Goal: Task Accomplishment & Management: Manage account settings

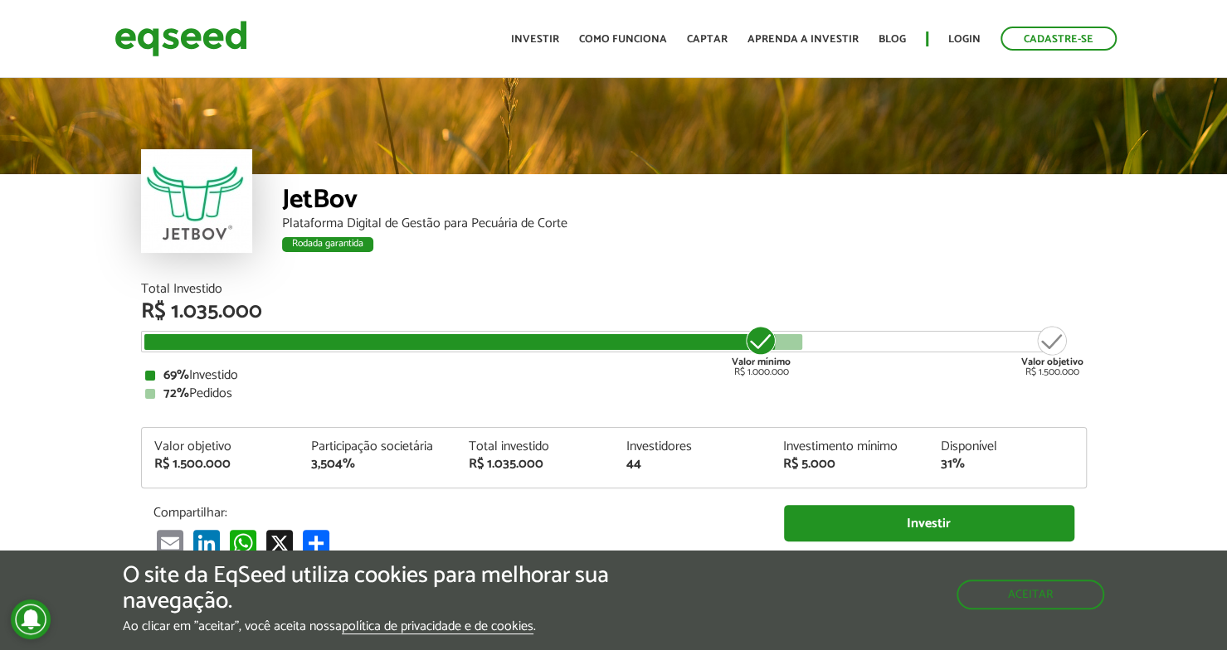
scroll to position [1943, 0]
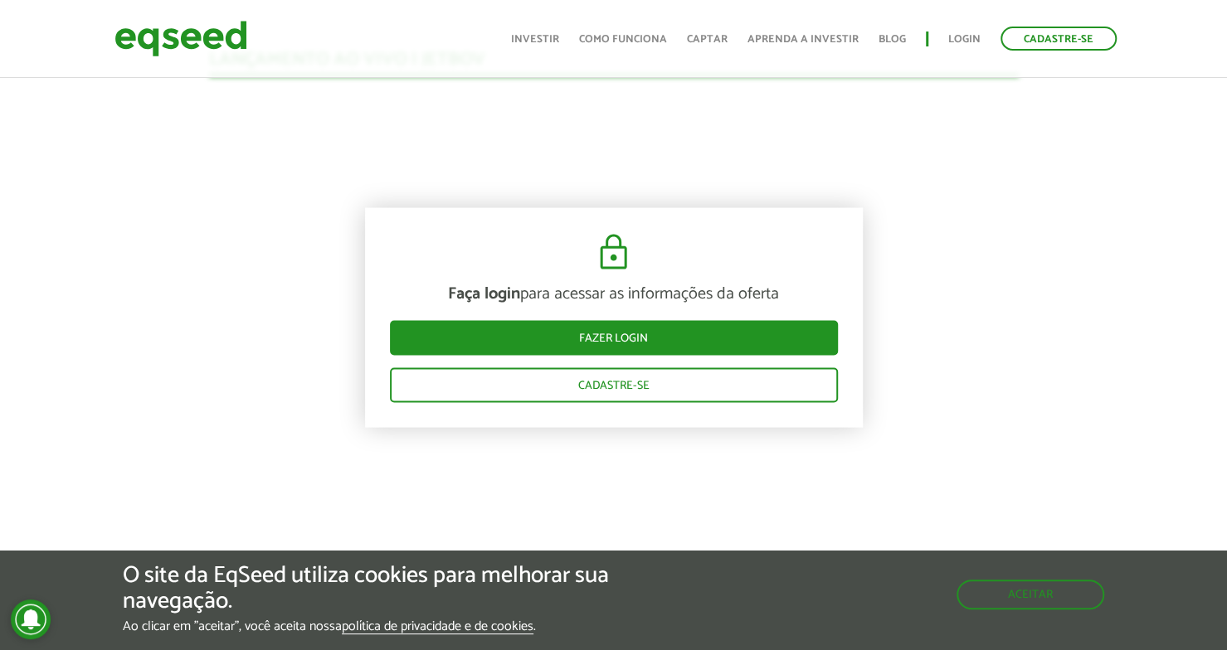
scroll to position [1694, 0]
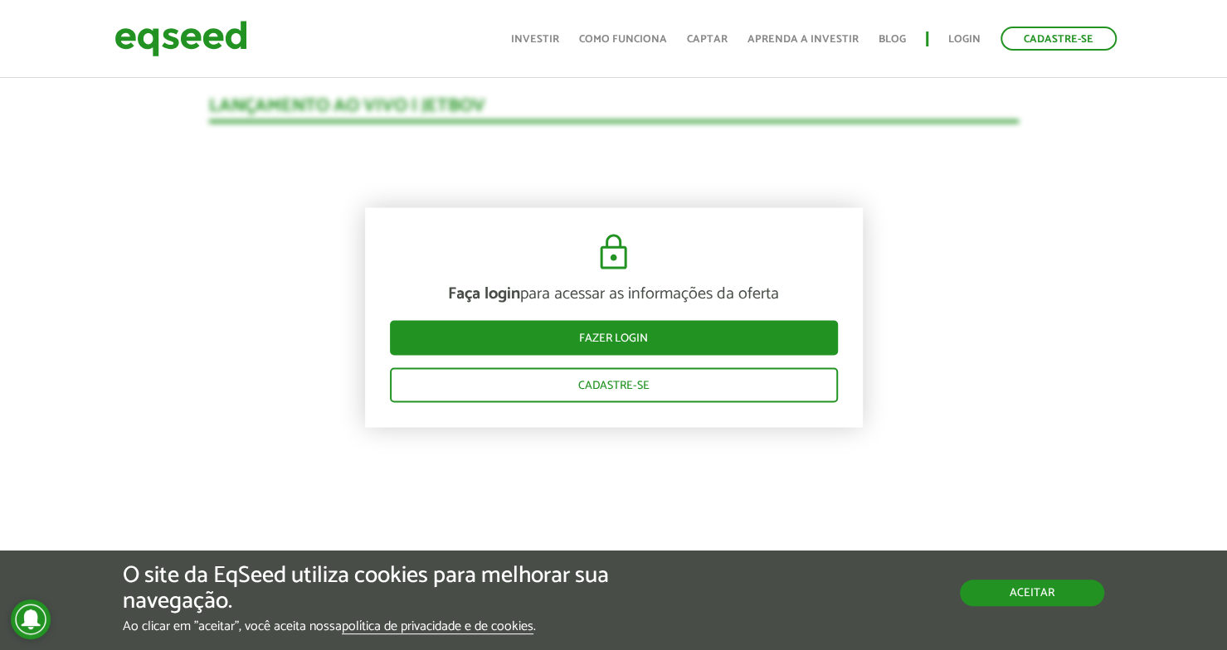
click at [1048, 593] on button "Aceitar" at bounding box center [1032, 593] width 144 height 27
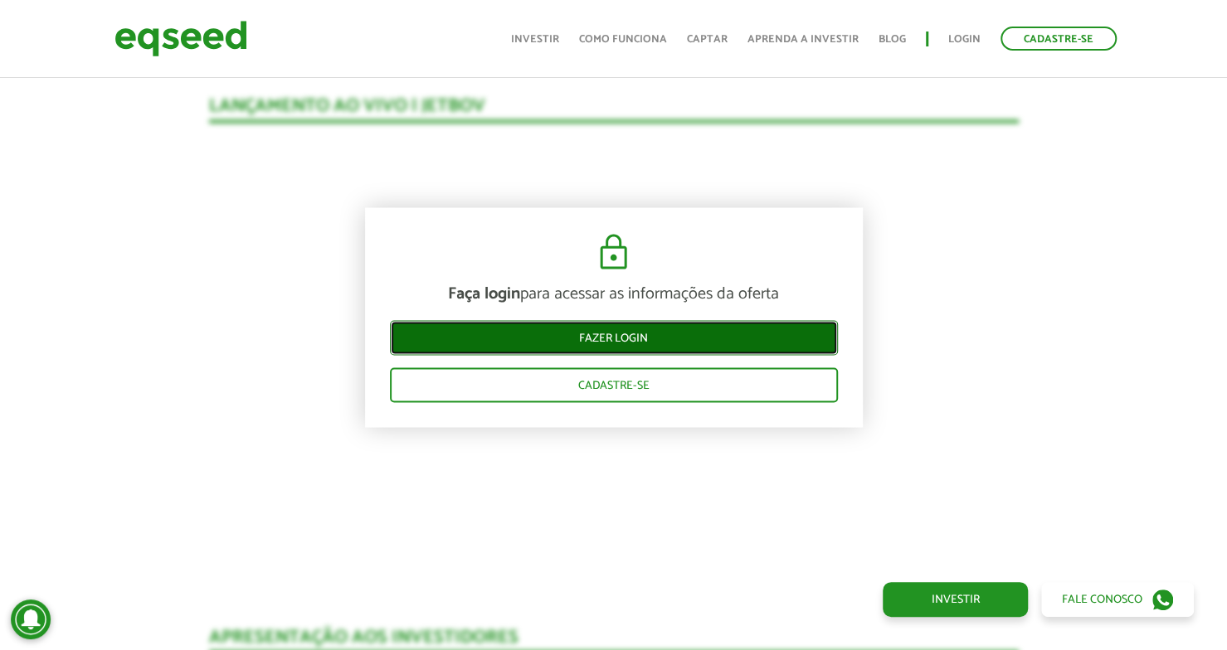
click at [642, 345] on link "Fazer login" at bounding box center [614, 337] width 448 height 35
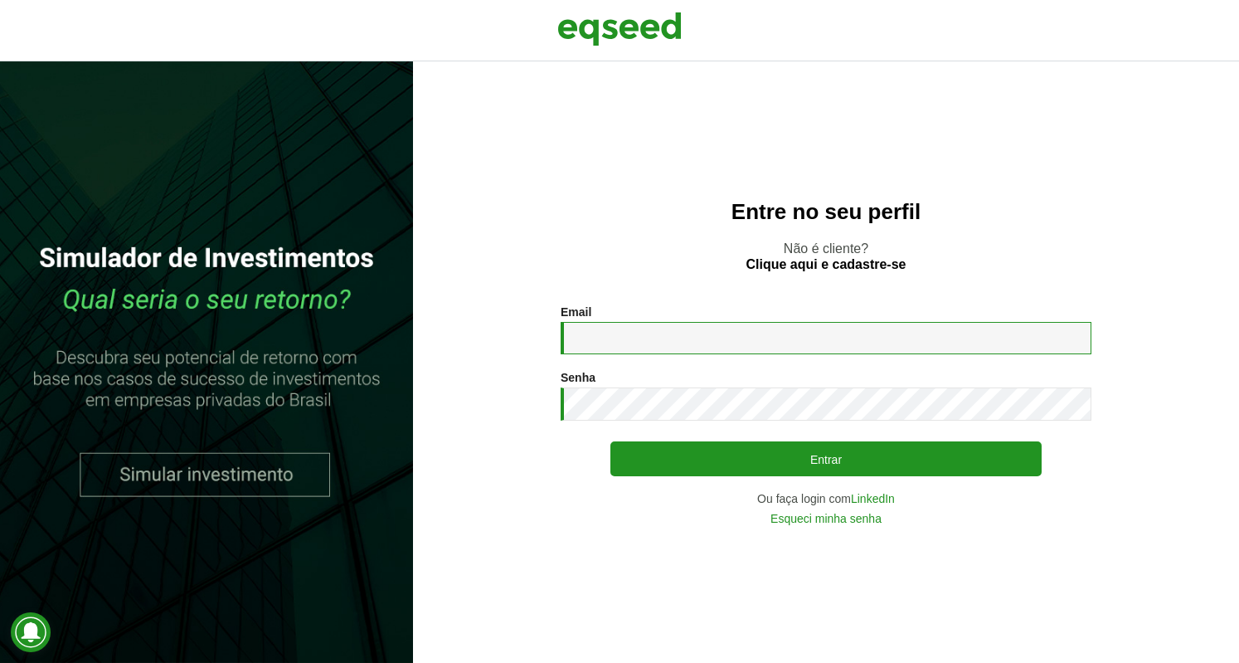
click at [612, 332] on input "Email *" at bounding box center [826, 338] width 531 height 32
type input "**********"
